Goal: Information Seeking & Learning: Compare options

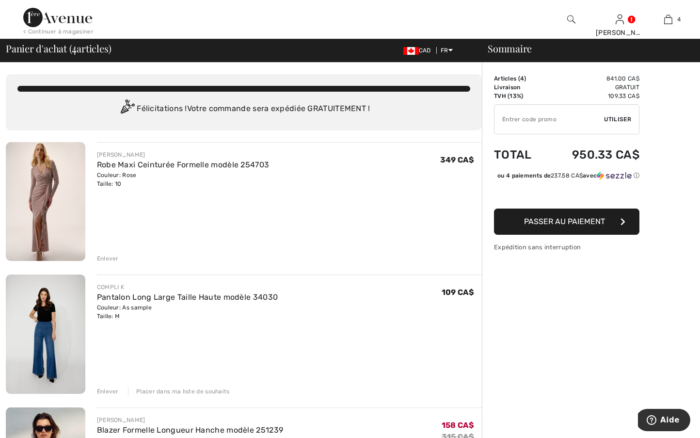
click at [23, 205] on img at bounding box center [46, 201] width 80 height 119
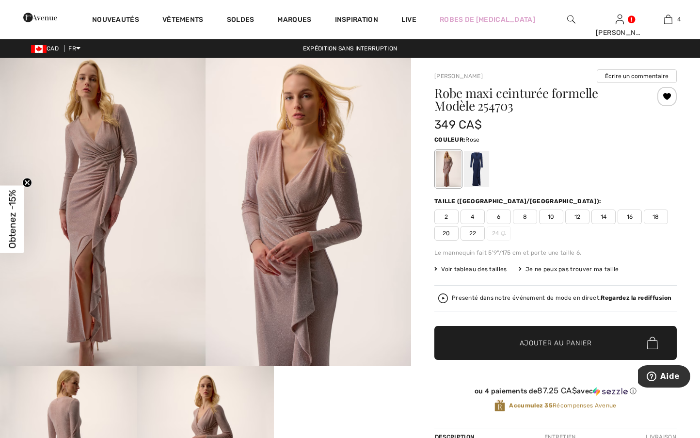
click at [667, 91] on div at bounding box center [667, 96] width 19 height 19
click at [669, 94] on div "Retiré de ma liste" at bounding box center [667, 96] width 19 height 19
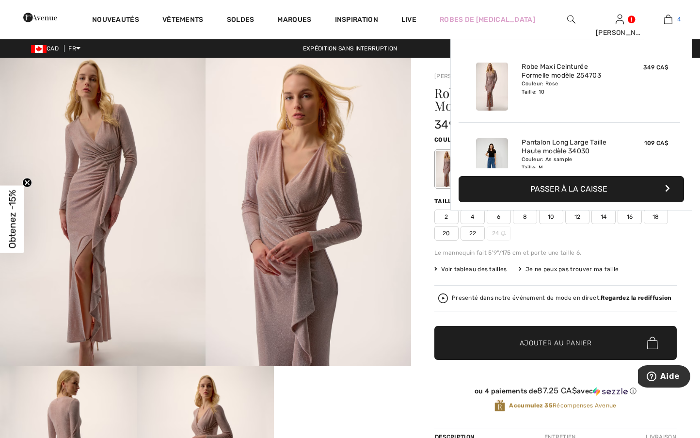
click at [665, 19] on img at bounding box center [669, 20] width 8 height 12
click at [667, 22] on img at bounding box center [669, 20] width 8 height 12
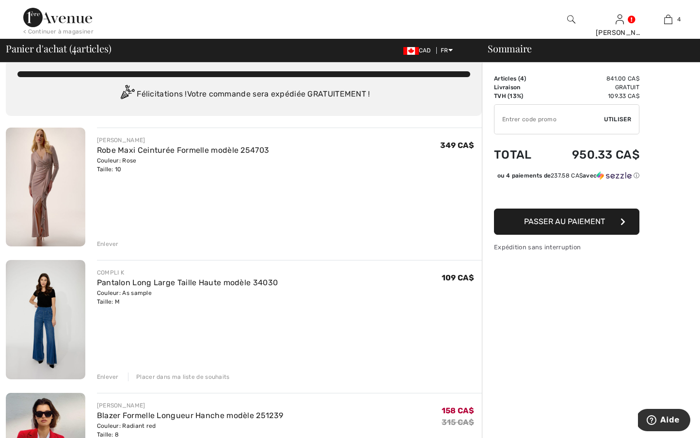
scroll to position [16, 0]
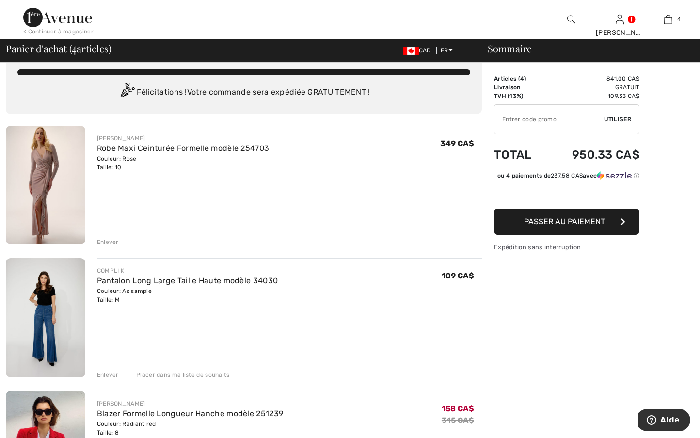
click at [139, 374] on div "Placer dans ma liste de souhaits" at bounding box center [179, 375] width 102 height 9
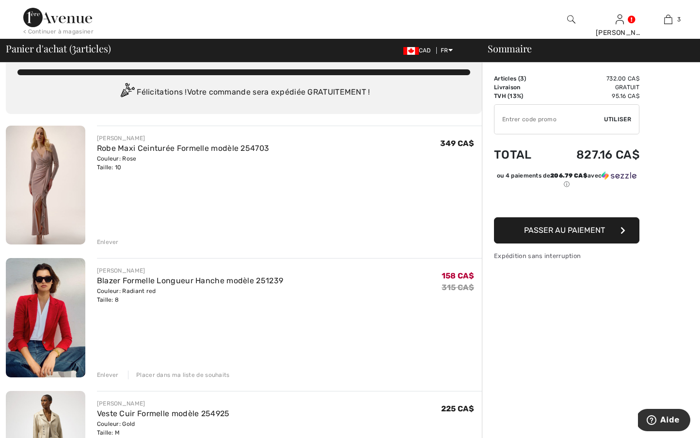
click at [158, 374] on div "Placer dans ma liste de souhaits" at bounding box center [179, 375] width 102 height 9
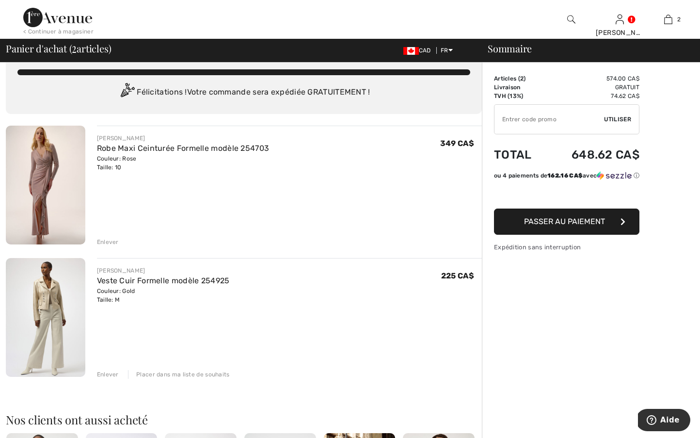
click at [112, 157] on div "Couleur: Rose Taille: 10" at bounding box center [183, 162] width 173 height 17
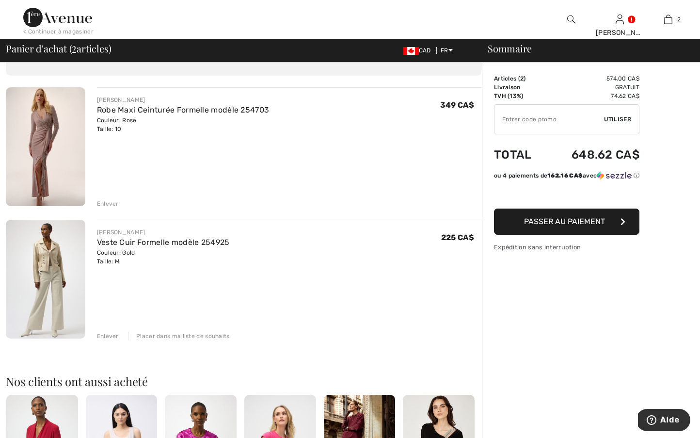
scroll to position [55, 0]
click at [107, 205] on div "Enlever" at bounding box center [108, 203] width 22 height 9
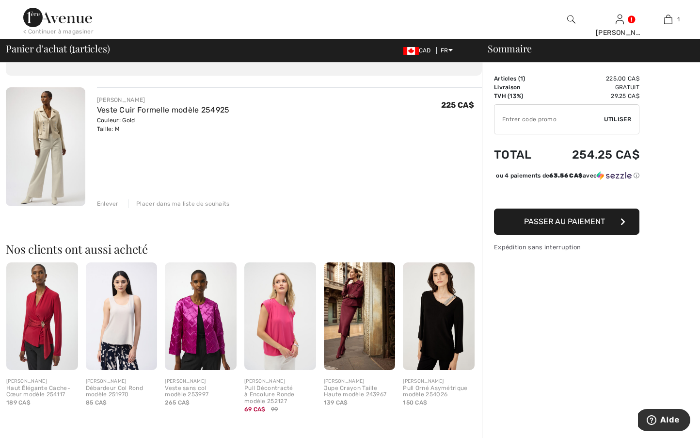
scroll to position [56, 0]
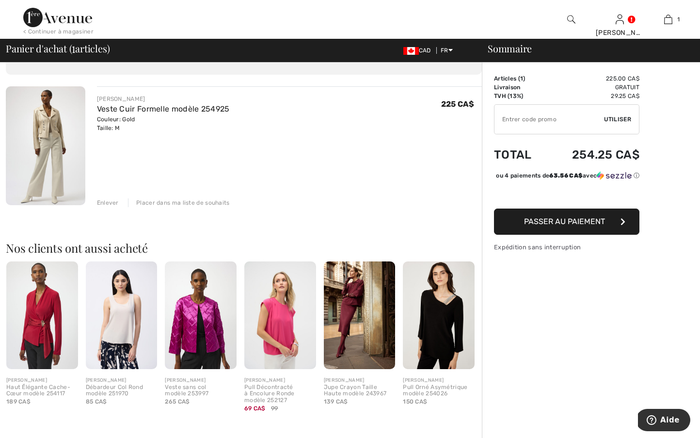
click at [53, 124] on img at bounding box center [46, 145] width 80 height 119
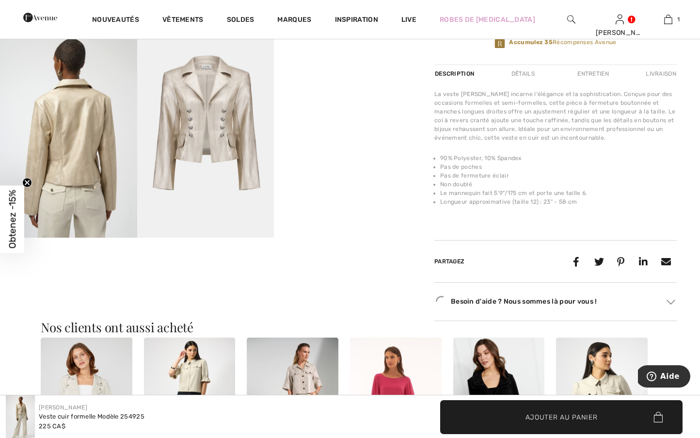
scroll to position [343, 0]
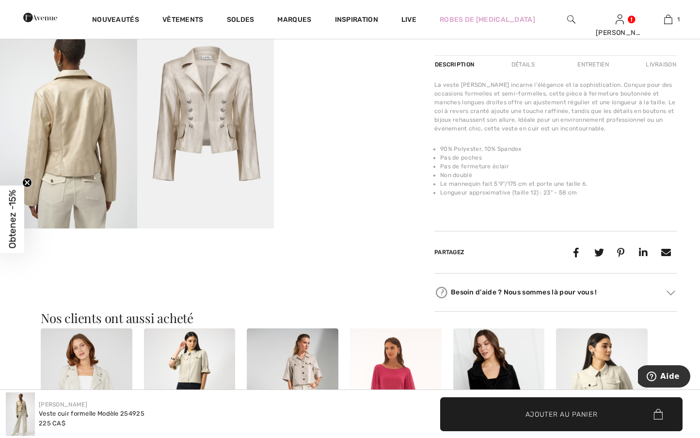
click at [324, 91] on video "Your browser does not support the video tag." at bounding box center [342, 57] width 137 height 68
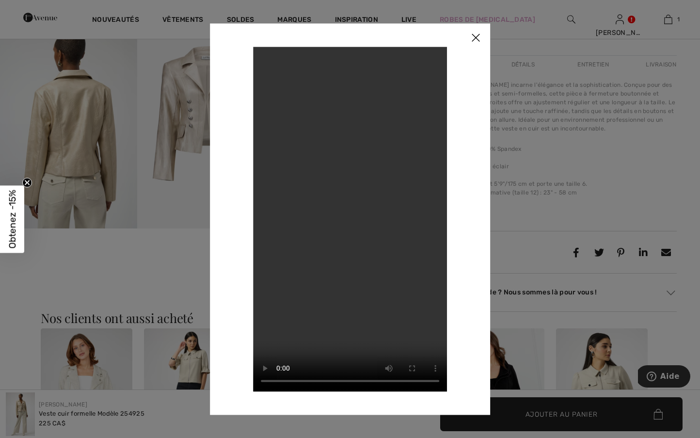
click at [262, 59] on video "Your browser does not support the video tag." at bounding box center [350, 219] width 194 height 345
click at [265, 57] on video "Your browser does not support the video tag." at bounding box center [350, 219] width 194 height 345
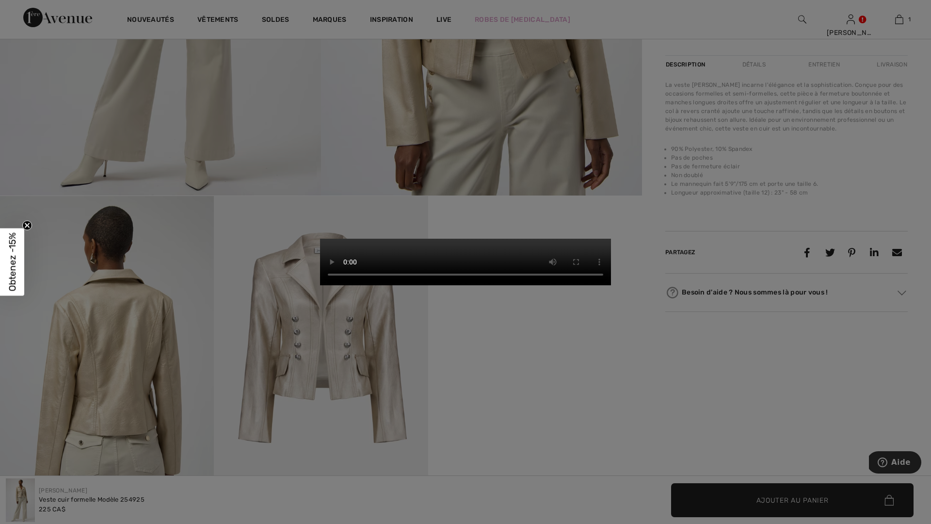
click at [356, 239] on video "Your browser does not support the video tag." at bounding box center [465, 262] width 291 height 47
click at [320, 239] on video "Your browser does not support the video tag." at bounding box center [465, 262] width 291 height 47
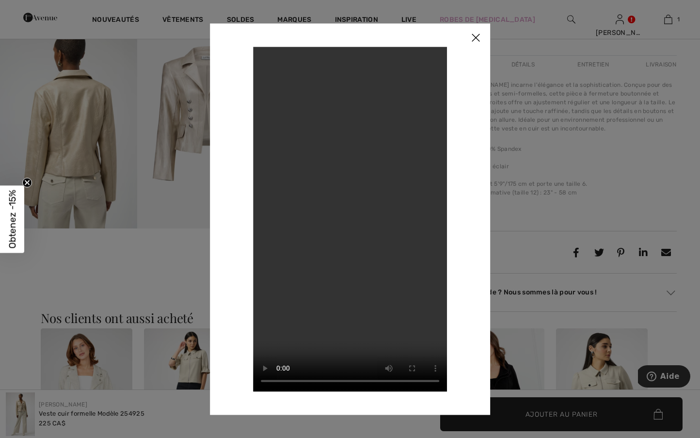
click at [479, 37] on img at bounding box center [475, 38] width 29 height 30
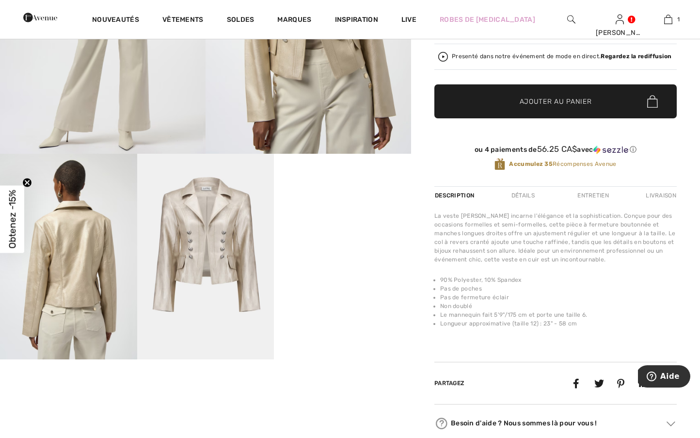
scroll to position [213, 0]
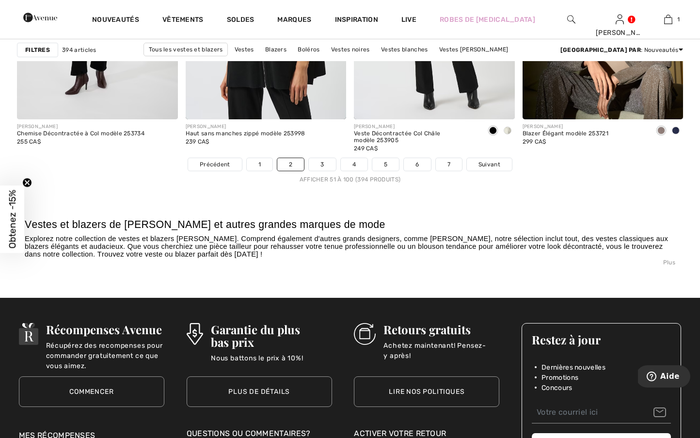
scroll to position [4359, 0]
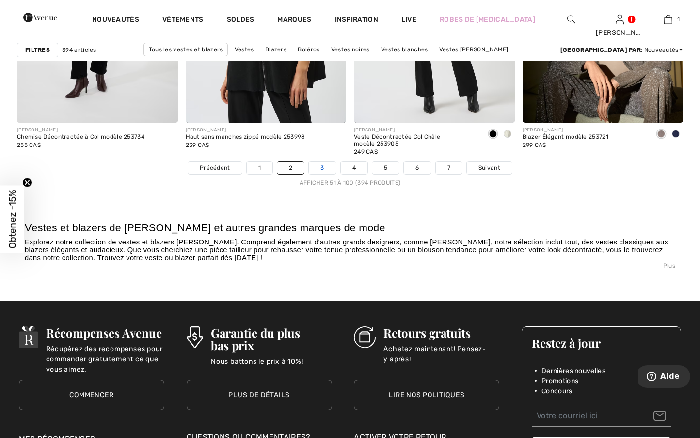
click at [323, 173] on link "3" at bounding box center [322, 168] width 27 height 13
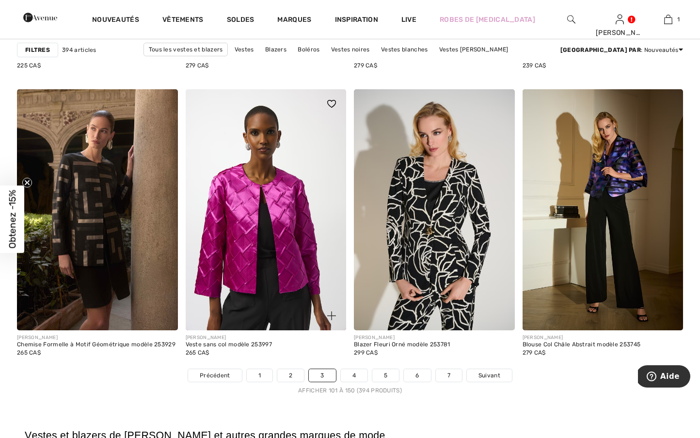
scroll to position [4155, 0]
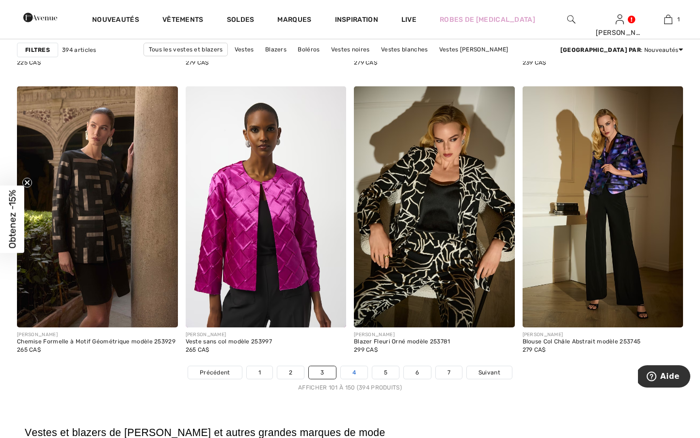
click at [349, 374] on link "4" at bounding box center [354, 372] width 27 height 13
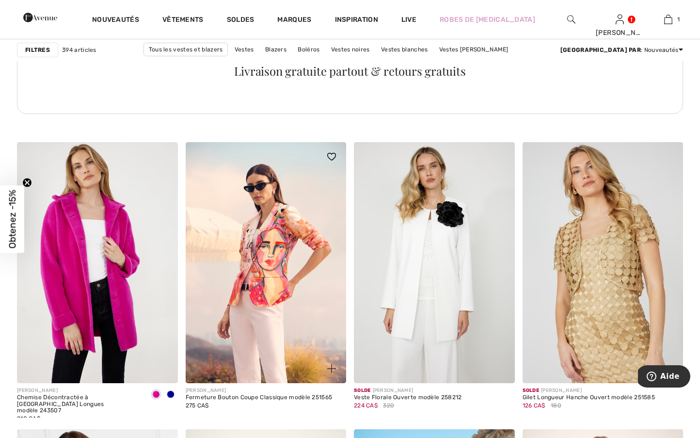
scroll to position [1267, 0]
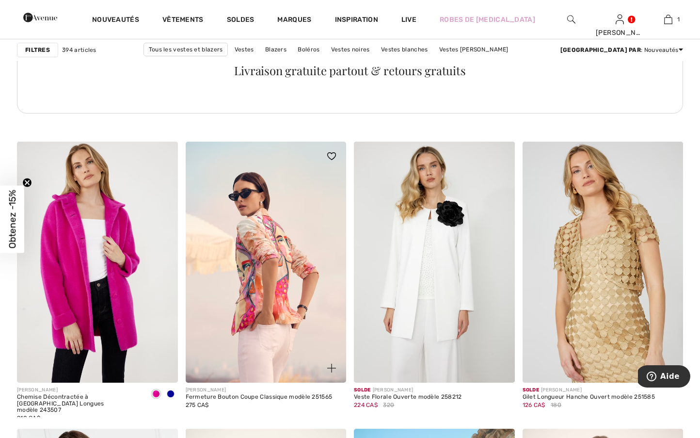
click at [244, 286] on img at bounding box center [266, 262] width 161 height 241
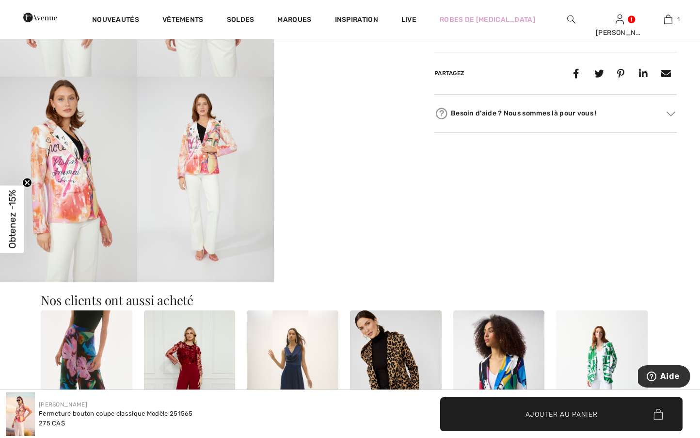
scroll to position [496, 0]
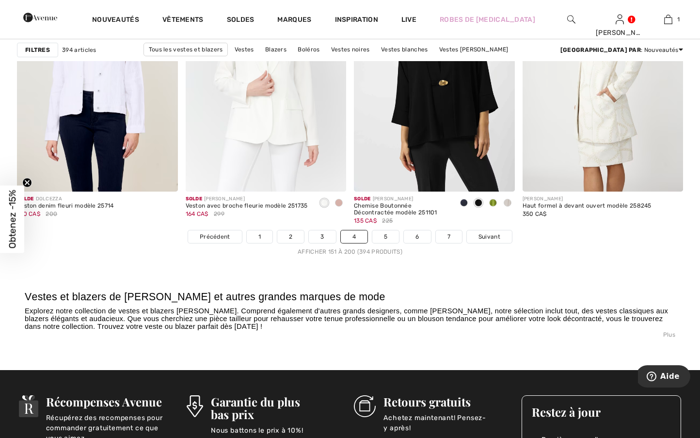
scroll to position [4294, 0]
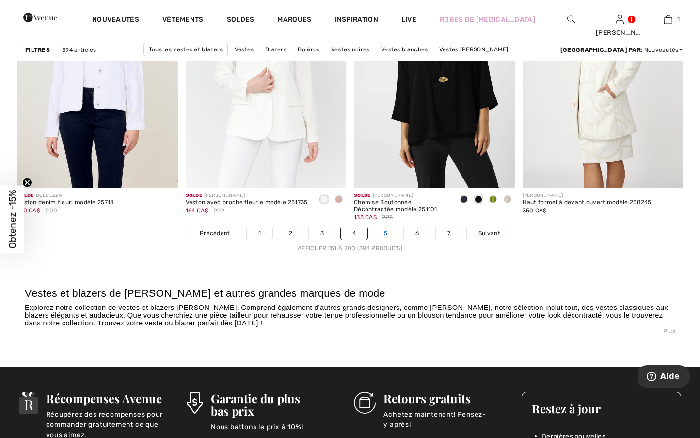
click at [387, 236] on link "5" at bounding box center [386, 233] width 27 height 13
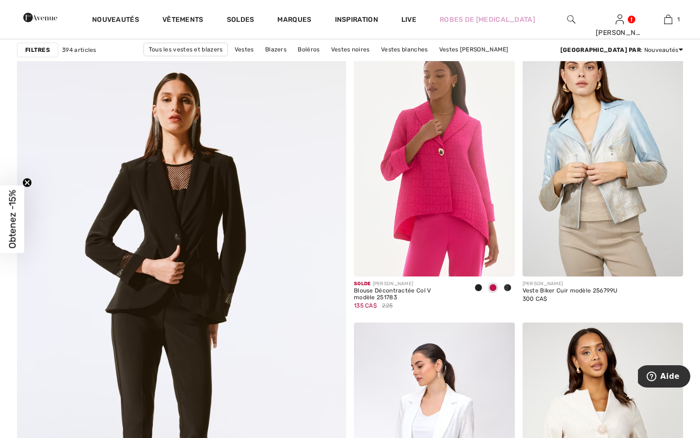
scroll to position [2371, 0]
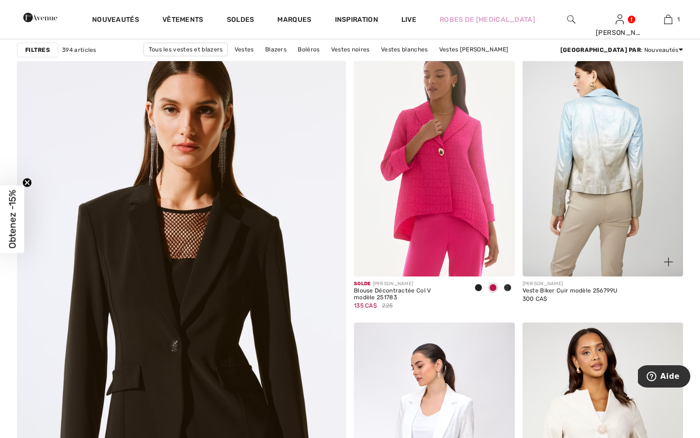
click at [549, 222] on img at bounding box center [603, 155] width 161 height 241
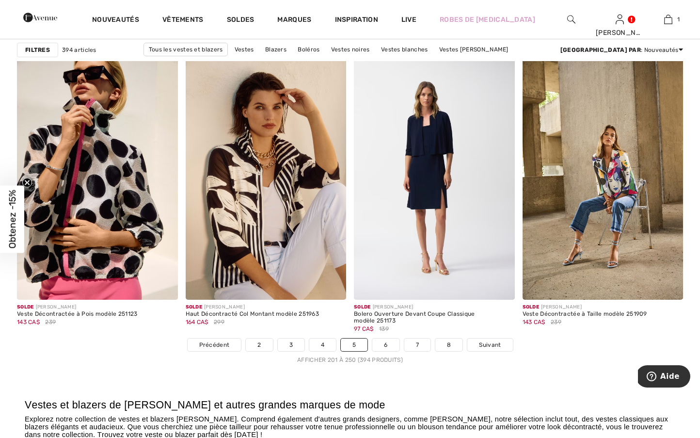
scroll to position [4183, 0]
click at [380, 346] on link "6" at bounding box center [386, 344] width 27 height 13
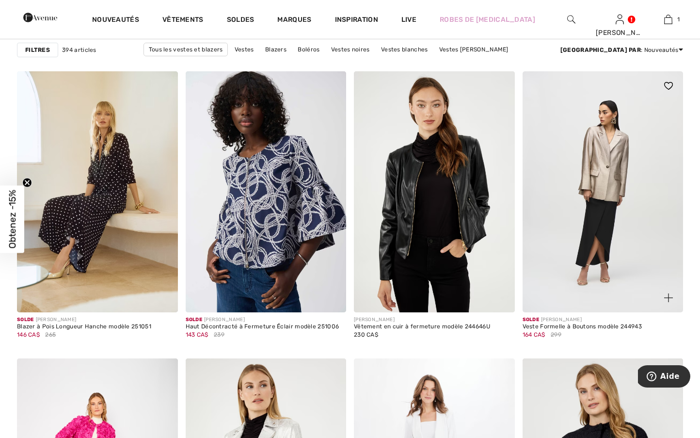
scroll to position [1624, 0]
click at [607, 198] on img at bounding box center [603, 191] width 161 height 241
click at [580, 173] on img at bounding box center [603, 191] width 161 height 241
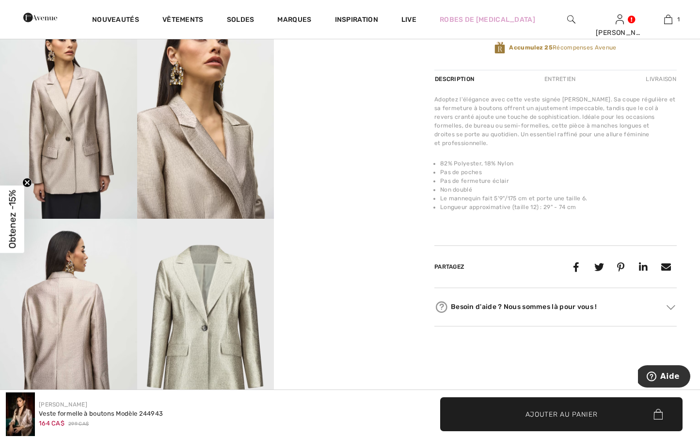
scroll to position [349, 0]
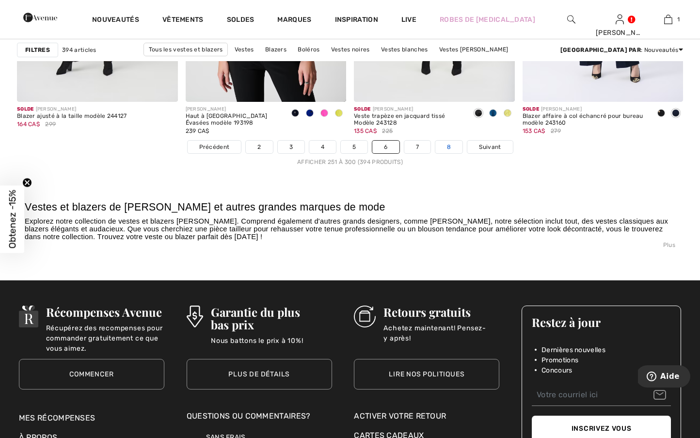
scroll to position [4381, 0]
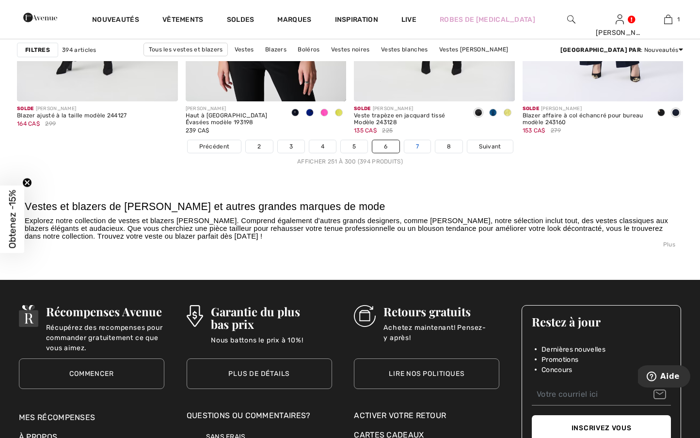
click at [418, 146] on link "7" at bounding box center [418, 146] width 26 height 13
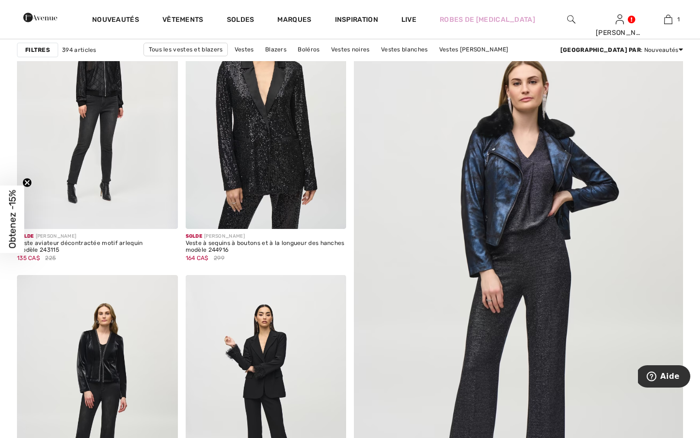
scroll to position [160, 0]
click at [544, 182] on img at bounding box center [518, 284] width 395 height 593
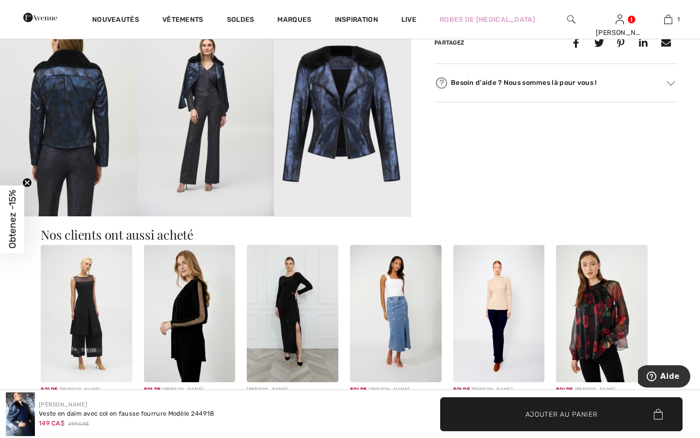
scroll to position [563, 0]
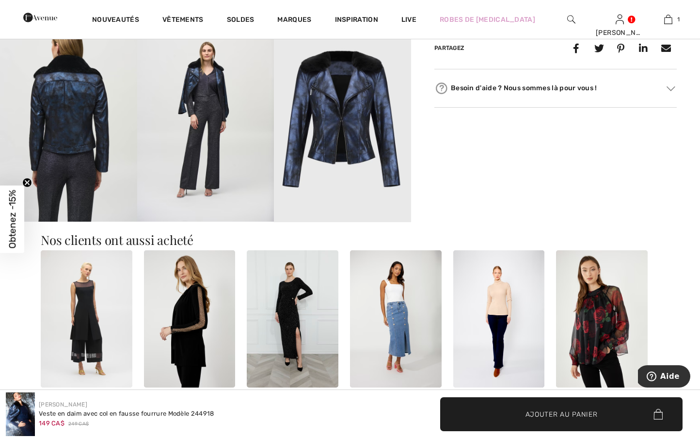
click at [331, 135] on img at bounding box center [342, 119] width 137 height 206
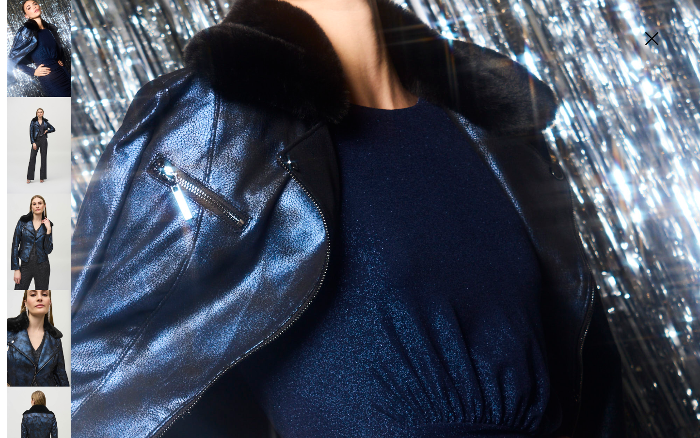
scroll to position [210, 0]
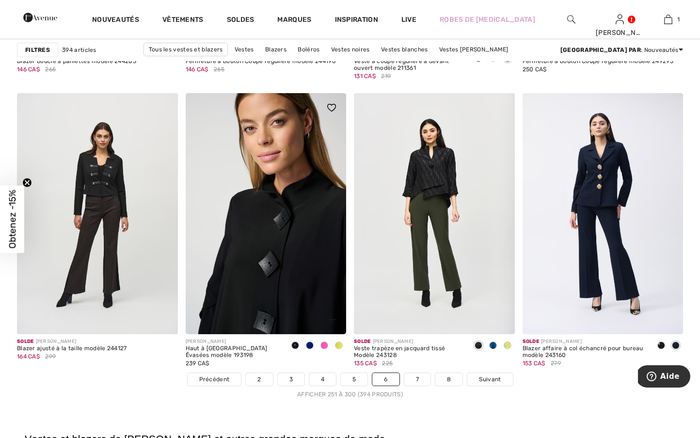
scroll to position [4146, 0]
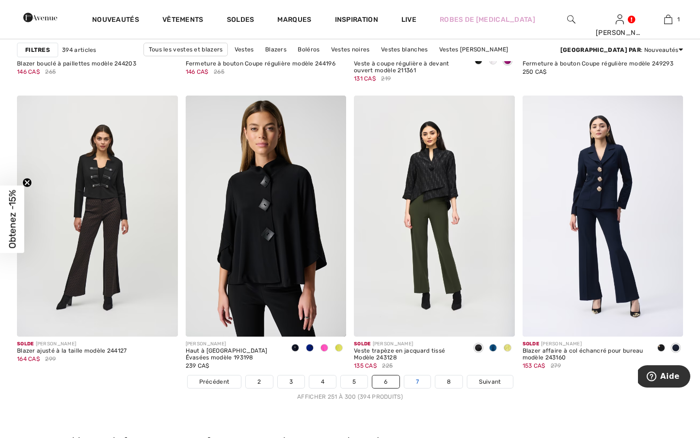
click at [426, 375] on link "7" at bounding box center [418, 381] width 26 height 13
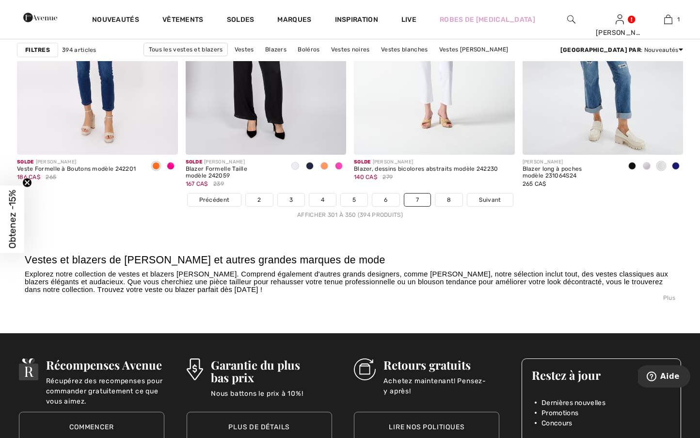
scroll to position [4327, 0]
click at [444, 203] on link "8" at bounding box center [449, 200] width 27 height 13
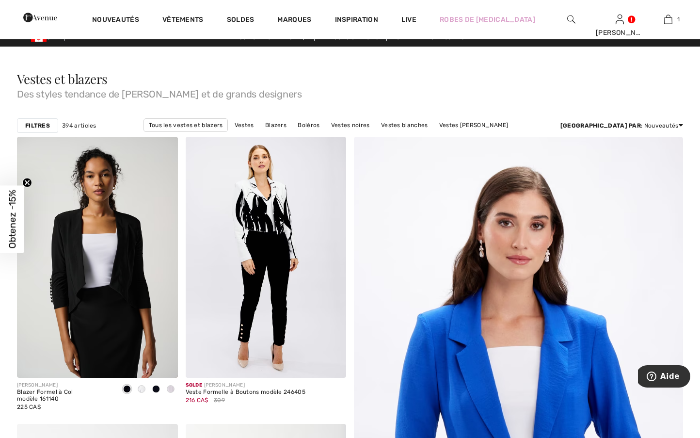
scroll to position [14, 0]
